Goal: Information Seeking & Learning: Learn about a topic

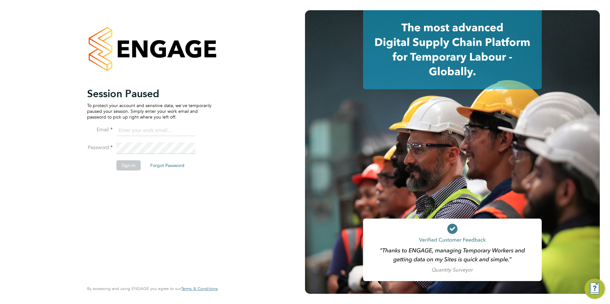
type input "fesouth@protocol.co.uk"
click at [116, 168] on button "Sign In" at bounding box center [128, 165] width 24 height 10
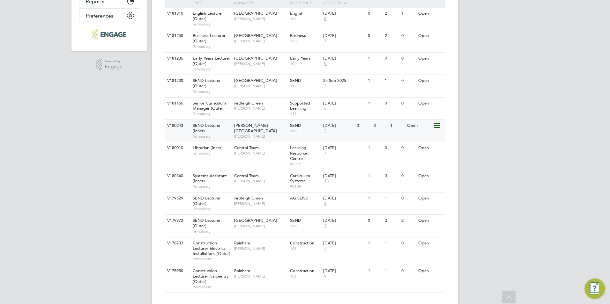
scroll to position [171, 0]
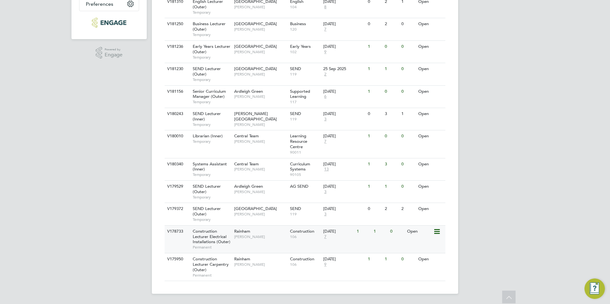
click at [208, 237] on span "Construction Lecturer Electrical Installations (Outer)" at bounding box center [212, 237] width 38 height 16
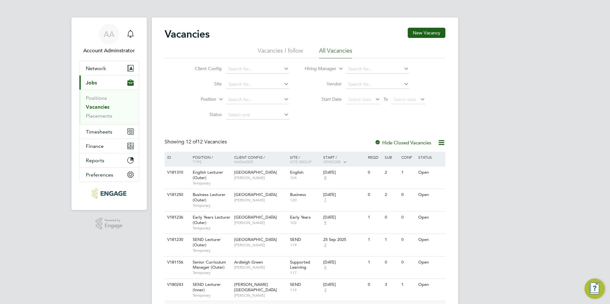
scroll to position [0, 0]
click at [210, 173] on span "English Lecturer (Outer)" at bounding box center [208, 175] width 30 height 11
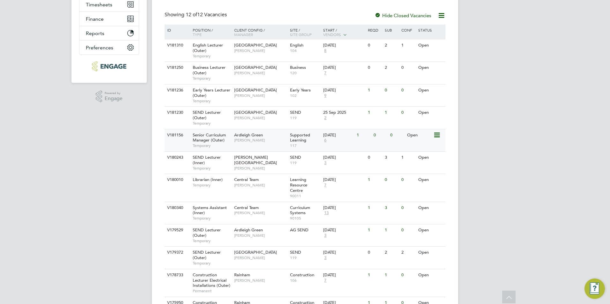
click at [209, 138] on span "Senior Curriculum Manager (Outer)" at bounding box center [209, 137] width 33 height 11
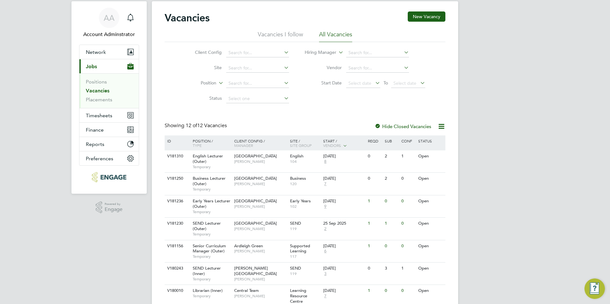
scroll to position [32, 0]
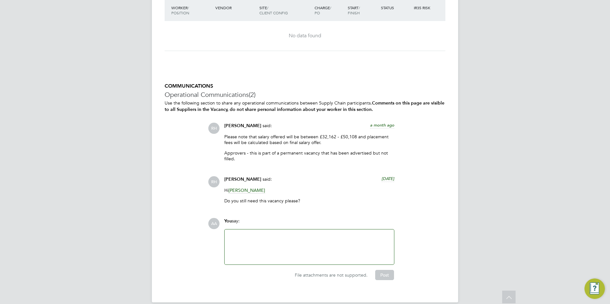
scroll to position [1335, 0]
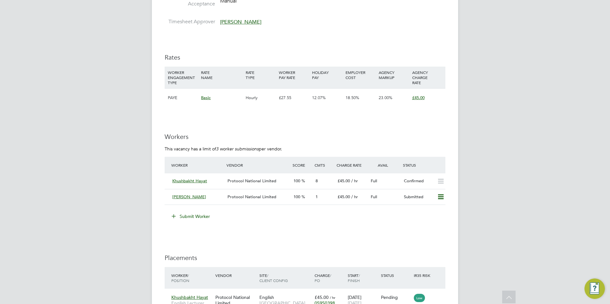
scroll to position [701, 0]
